Goal: Find specific page/section: Find specific page/section

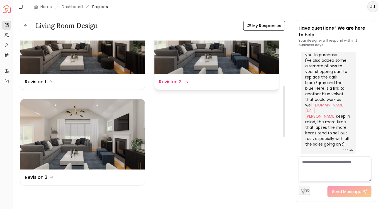
scroll to position [139, 0]
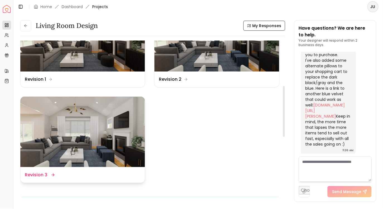
click at [85, 125] on img at bounding box center [82, 131] width 125 height 70
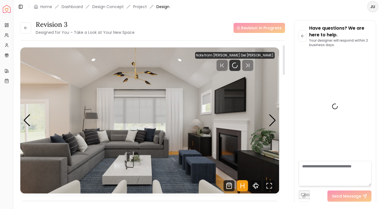
scroll to position [1837, 0]
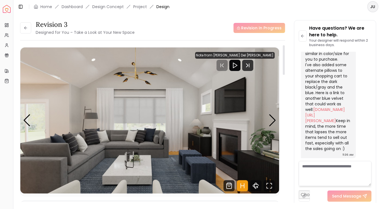
click at [238, 65] on icon "Play" at bounding box center [235, 65] width 7 height 7
click at [249, 65] on icon "Next Track" at bounding box center [249, 65] width 0 height 3
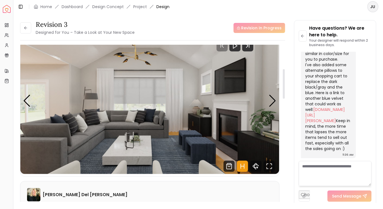
scroll to position [13, 0]
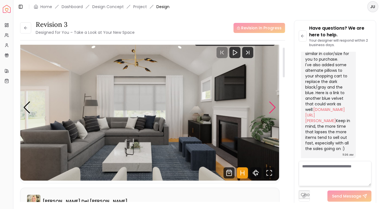
click at [274, 108] on div "Next slide" at bounding box center [273, 107] width 8 height 12
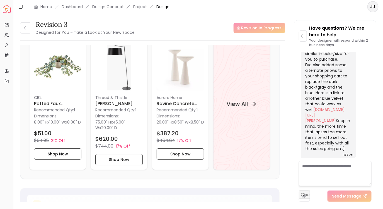
scroll to position [524, 0]
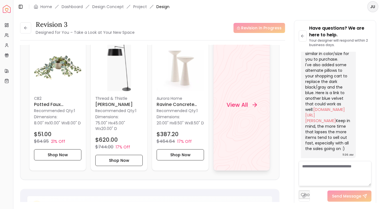
click at [251, 99] on div "View All" at bounding box center [242, 104] width 44 height 17
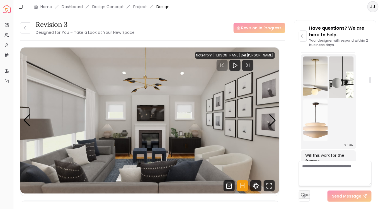
scroll to position [448, 0]
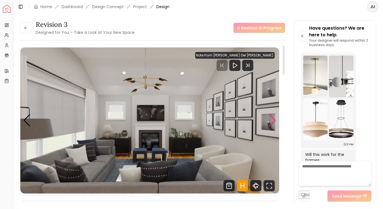
click at [272, 119] on div "Next slide" at bounding box center [273, 120] width 8 height 12
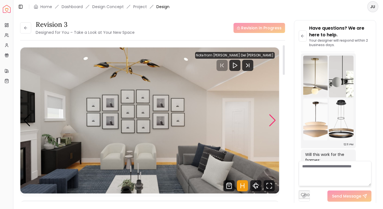
click at [272, 119] on div "Next slide" at bounding box center [273, 120] width 8 height 12
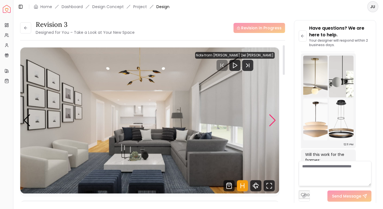
click at [272, 119] on div "Next slide" at bounding box center [273, 120] width 8 height 12
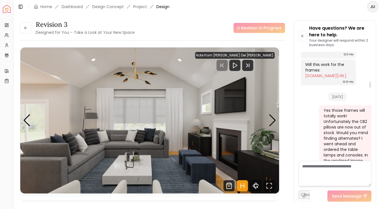
scroll to position [530, 0]
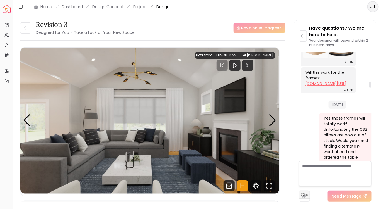
click at [320, 86] on link "[DOMAIN_NAME][URL]" at bounding box center [326, 84] width 41 height 6
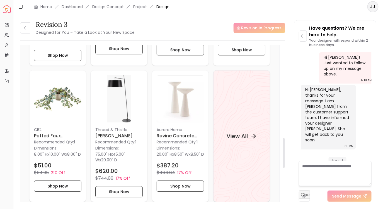
scroll to position [501, 0]
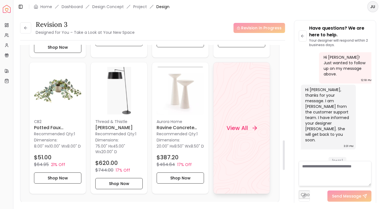
click at [243, 115] on div "View All" at bounding box center [241, 128] width 57 height 132
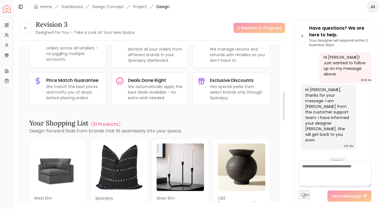
scroll to position [241, 0]
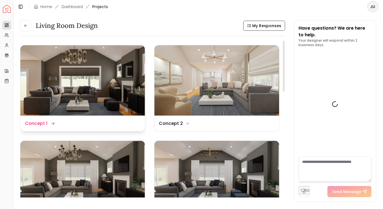
scroll to position [1842, 0]
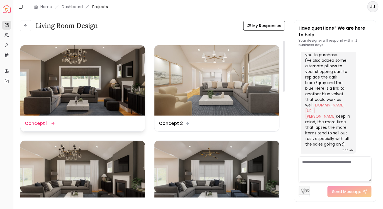
click at [97, 72] on img at bounding box center [82, 80] width 125 height 70
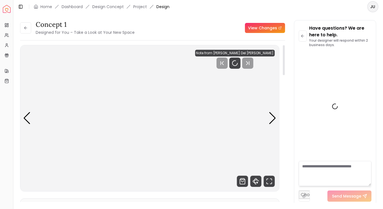
scroll to position [1837, 0]
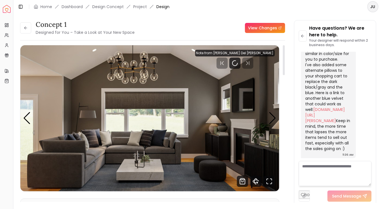
click at [272, 111] on img "1 / 4" at bounding box center [149, 118] width 259 height 146
click at [272, 113] on div "Next slide" at bounding box center [273, 118] width 8 height 12
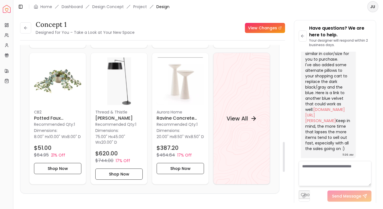
scroll to position [552, 0]
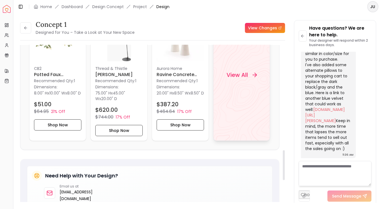
click at [249, 77] on div "View All" at bounding box center [242, 74] width 44 height 17
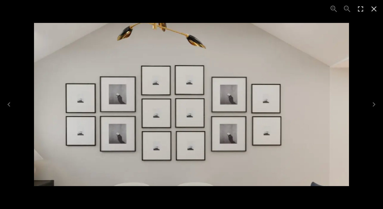
click at [374, 9] on icon "Close" at bounding box center [374, 8] width 5 height 5
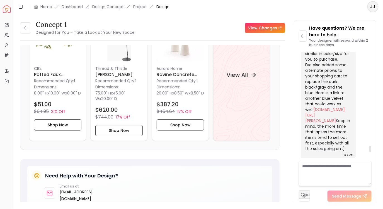
scroll to position [1687, 0]
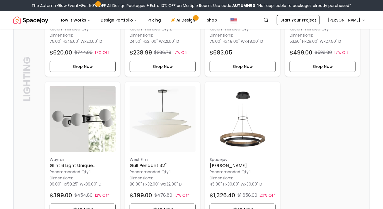
scroll to position [1444, 0]
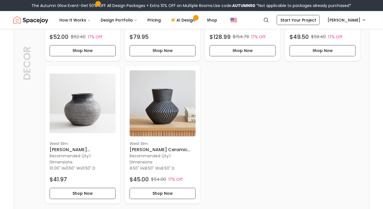
scroll to position [1027, 0]
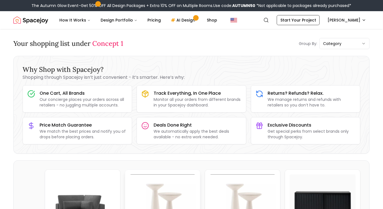
scroll to position [126, 0]
